Goal: Task Accomplishment & Management: Complete application form

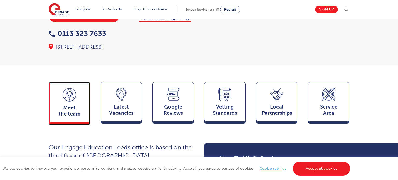
click at [75, 105] on span "Meet the team" at bounding box center [69, 111] width 34 height 12
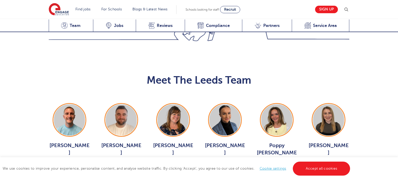
scroll to position [566, 0]
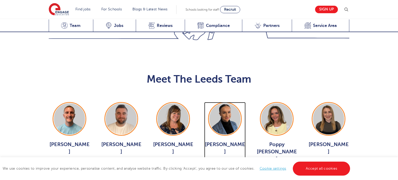
click at [223, 162] on span "View Jobs >" at bounding box center [225, 164] width 23 height 5
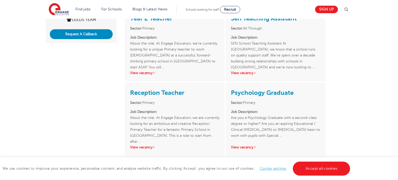
scroll to position [78, 0]
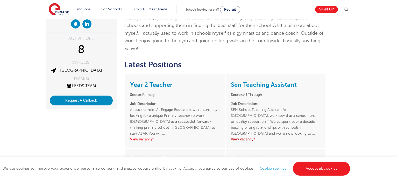
click at [250, 137] on link "View vacancy" at bounding box center [243, 139] width 25 height 4
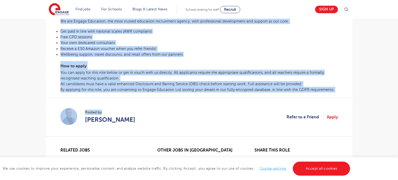
scroll to position [282, 0]
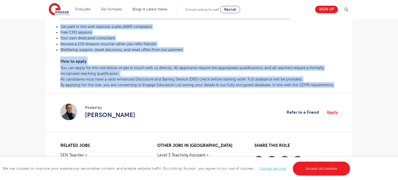
drag, startPoint x: 61, startPoint y: 59, endPoint x: 340, endPoint y: 88, distance: 281.4
copy div "SEN School Teaching Assistant At Engage, we know that a school runs on quality …"
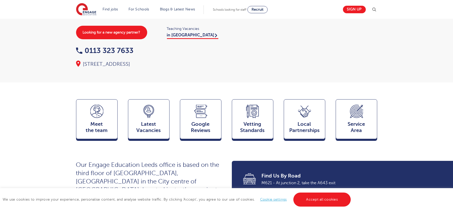
scroll to position [80, 0]
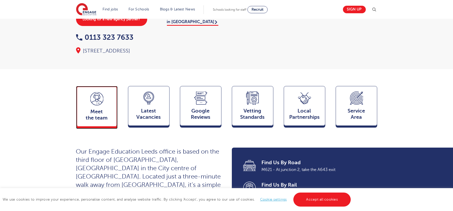
click at [92, 108] on span "Meet the team" at bounding box center [97, 114] width 34 height 12
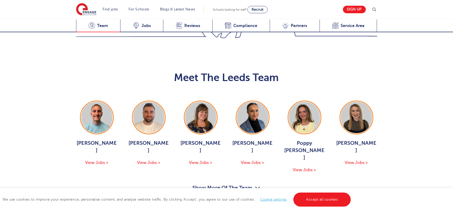
scroll to position [566, 0]
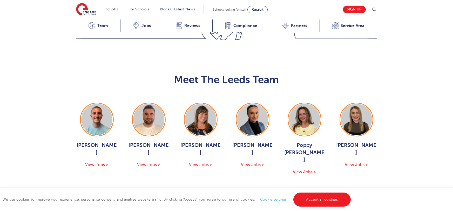
click at [233, 185] on button "Show More Of The Team" at bounding box center [226, 190] width 68 height 10
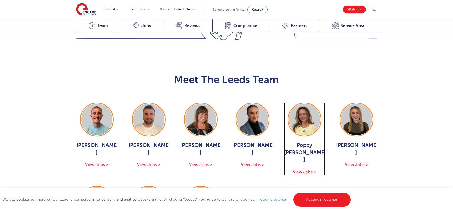
click at [300, 169] on span "View Jobs >" at bounding box center [304, 171] width 23 height 5
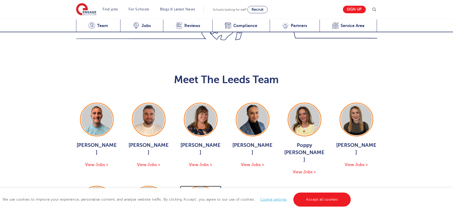
click at [197, 162] on span "View Jobs >" at bounding box center [200, 164] width 23 height 5
click at [249, 162] on span "View Jobs >" at bounding box center [252, 164] width 23 height 5
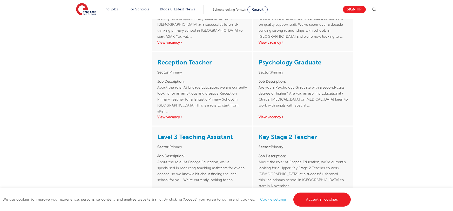
scroll to position [178, 0]
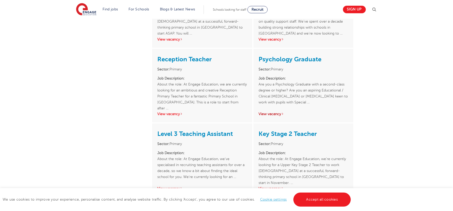
click at [270, 112] on link "View vacancy" at bounding box center [270, 114] width 25 height 4
click at [281, 55] on link "Psychology Graduate" at bounding box center [289, 58] width 63 height 7
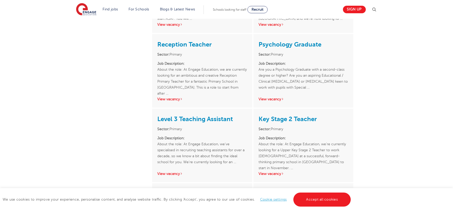
scroll to position [191, 0]
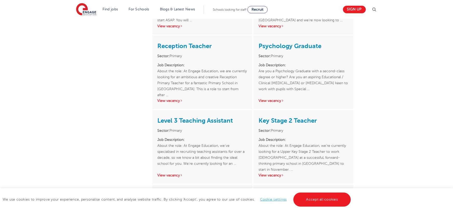
click at [282, 70] on p "Job Description: Are you a Psychology Graduate with a second-class degree or hi…" at bounding box center [302, 77] width 89 height 30
click at [259, 63] on p "Job Description: Are you a Psychology Graduate with a second-class degree or hi…" at bounding box center [302, 77] width 89 height 30
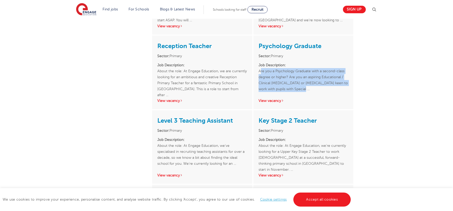
drag, startPoint x: 259, startPoint y: 63, endPoint x: 314, endPoint y: 79, distance: 57.3
click at [314, 79] on p "Job Description: Are you a Psychology Graduate with a second-class degree or hi…" at bounding box center [302, 77] width 89 height 30
click at [274, 42] on link "Psychology Graduate" at bounding box center [289, 45] width 63 height 7
